Goal: Find specific page/section: Find specific page/section

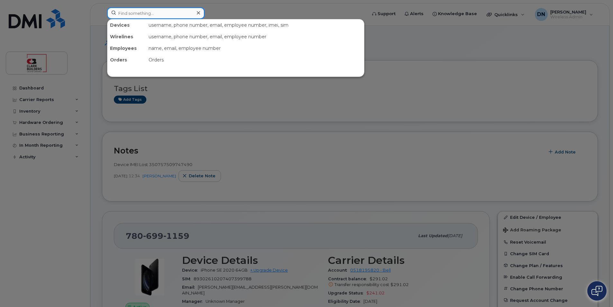
click at [170, 14] on input at bounding box center [155, 13] width 97 height 12
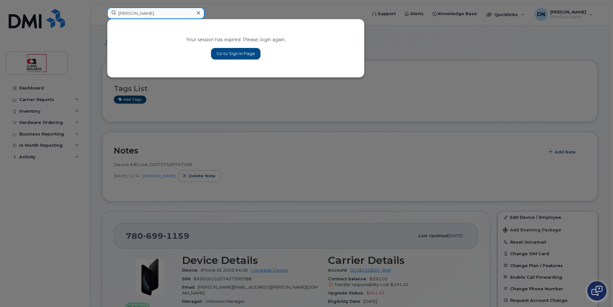
type input "[PERSON_NAME]"
click at [238, 54] on link "Go to Sign In Page" at bounding box center [236, 54] width 50 height 12
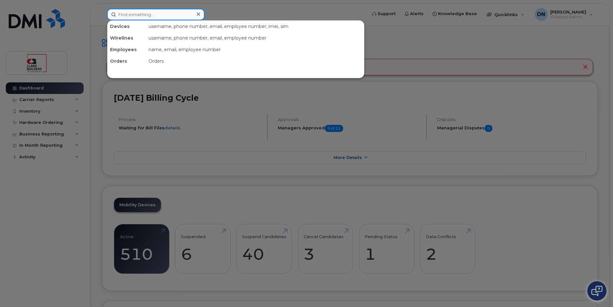
click at [196, 13] on div at bounding box center [155, 15] width 97 height 12
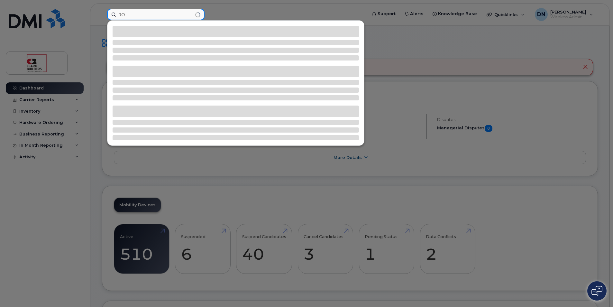
type input "R"
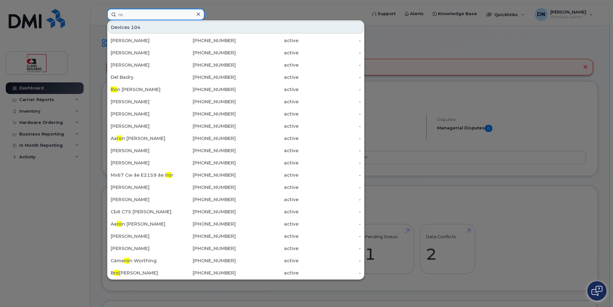
type input "r"
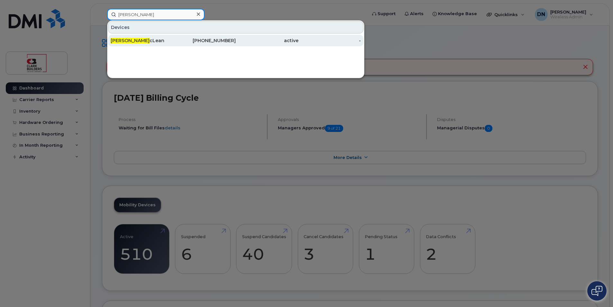
type input "[PERSON_NAME]"
click at [144, 41] on div "[PERSON_NAME]" at bounding box center [142, 40] width 63 height 6
